Goal: Information Seeking & Learning: Compare options

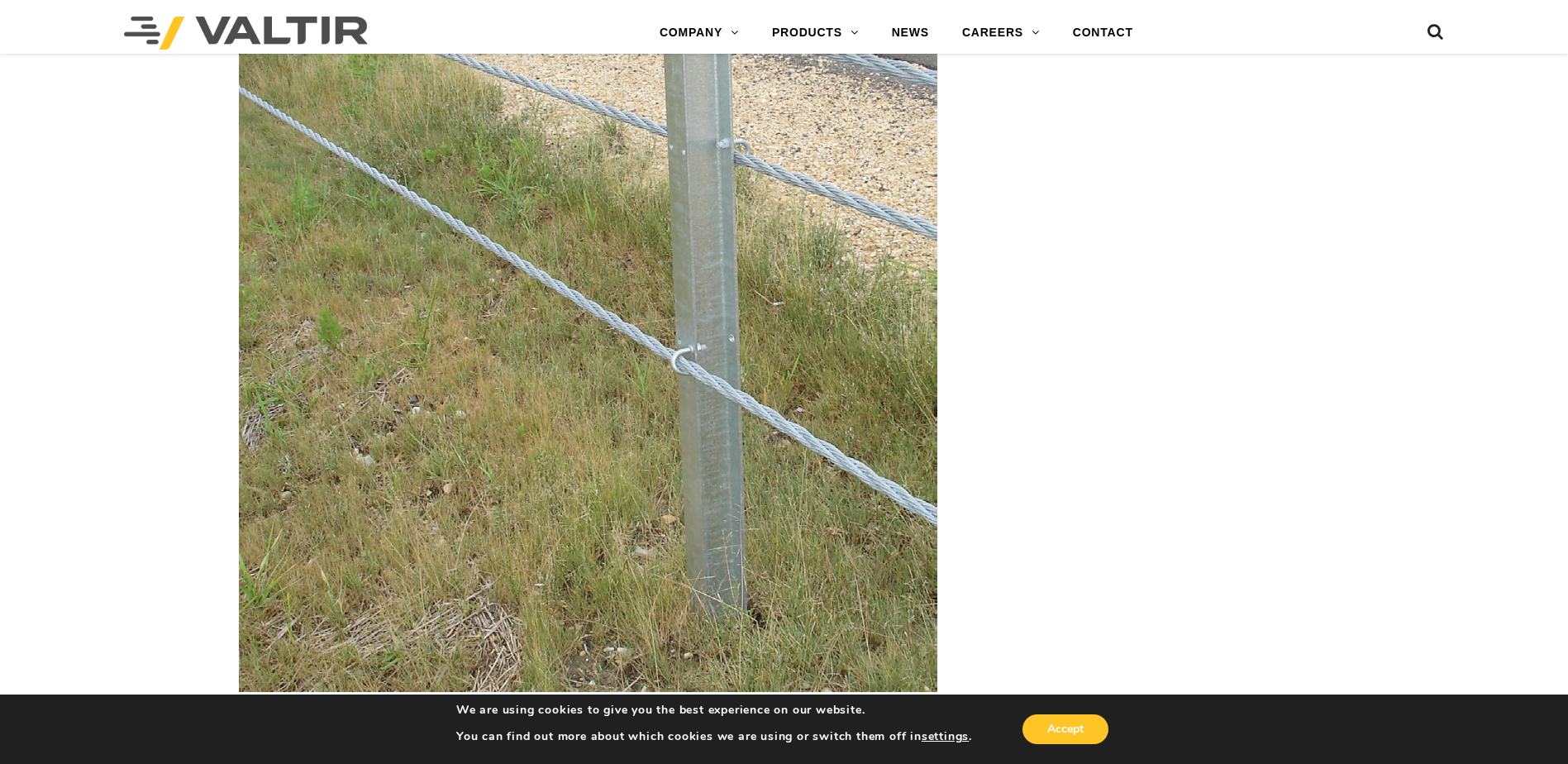
scroll to position [3638, 0]
